Goal: Navigation & Orientation: Find specific page/section

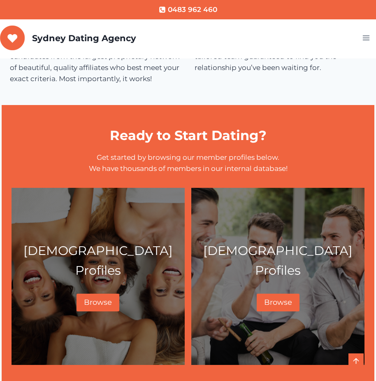
scroll to position [329, 0]
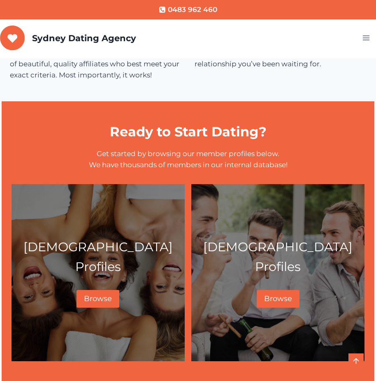
click at [108, 272] on div "Female Profiles Browse" at bounding box center [98, 272] width 159 height 71
click at [97, 294] on span "Browse" at bounding box center [98, 298] width 28 height 9
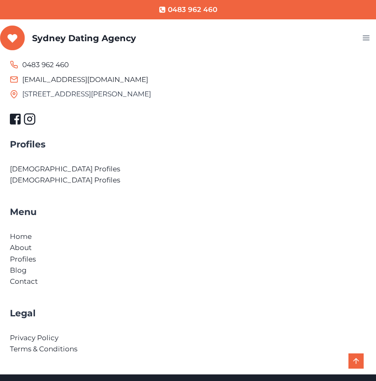
scroll to position [728, 0]
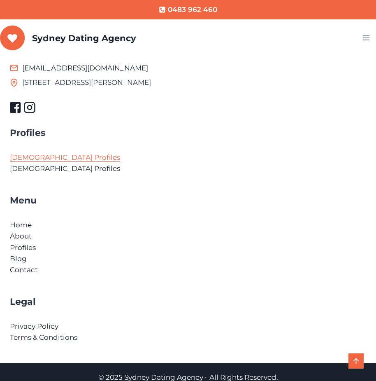
click at [32, 153] on link "[DEMOGRAPHIC_DATA] Profiles" at bounding box center [65, 157] width 110 height 8
